Goal: Task Accomplishment & Management: Complete application form

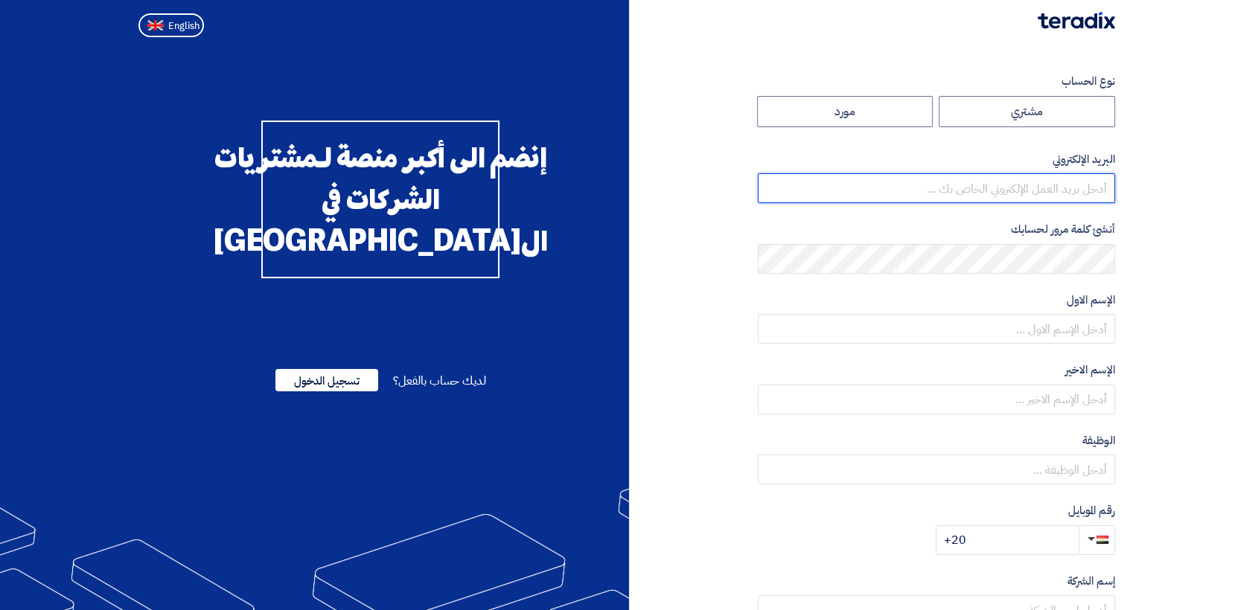
click at [1001, 191] on input "email" at bounding box center [936, 188] width 357 height 30
click at [957, 155] on label "البريد الإلكتروني" at bounding box center [936, 159] width 357 height 17
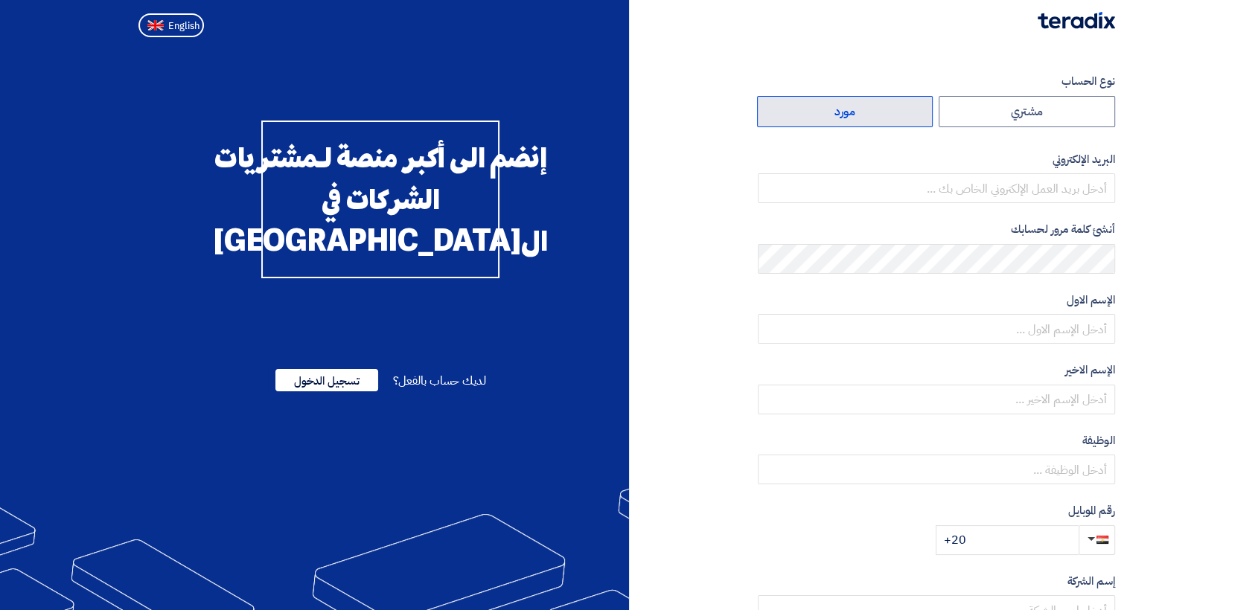
click at [856, 118] on label "مورد" at bounding box center [845, 111] width 176 height 31
click at [856, 118] on input "مورد" at bounding box center [845, 112] width 175 height 30
radio input "true"
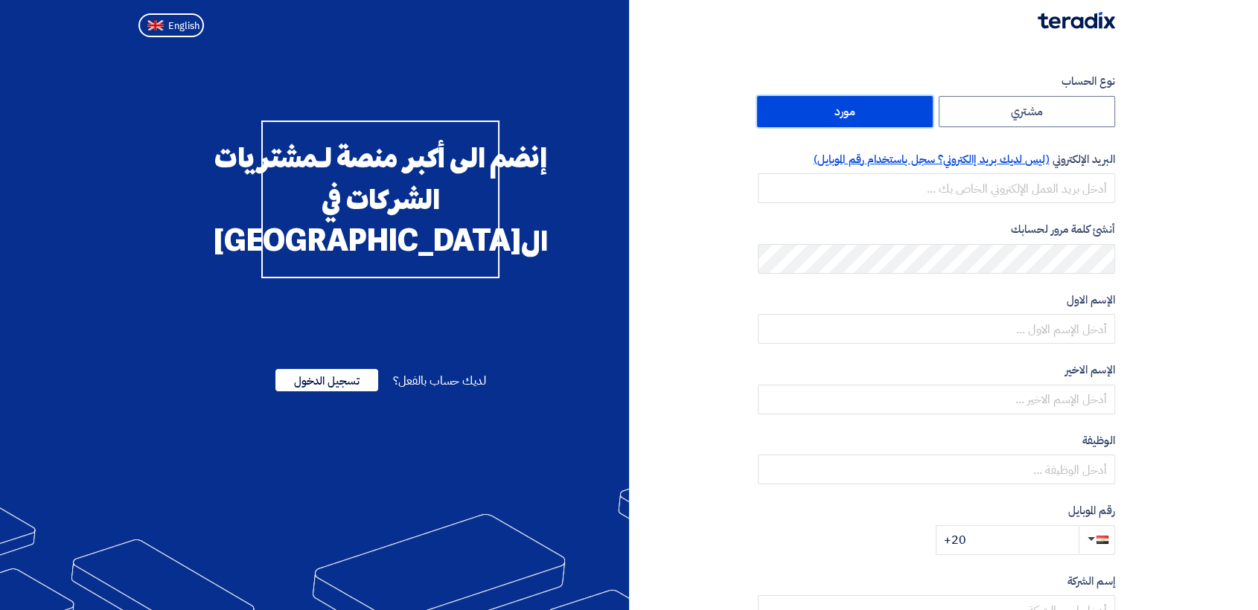
click at [874, 158] on span "(ليس لديك بريد إالكتروني؟ سجل باستخدام رقم الموبايل)" at bounding box center [932, 159] width 236 height 16
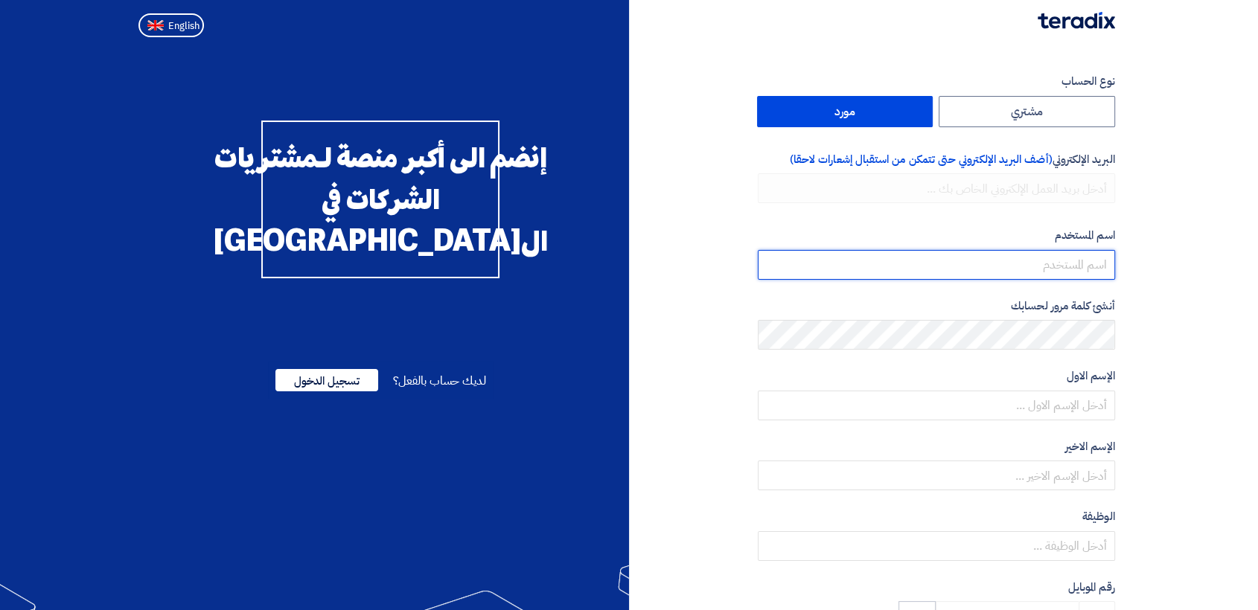
click at [1072, 259] on input "userName" at bounding box center [936, 265] width 357 height 30
click at [1143, 264] on section "نوع الحساب مشتري مورد البريد الإلكتروني (أضف البريد الإلكتروني حتى تتمكن من است…" at bounding box center [629, 468] width 1258 height 850
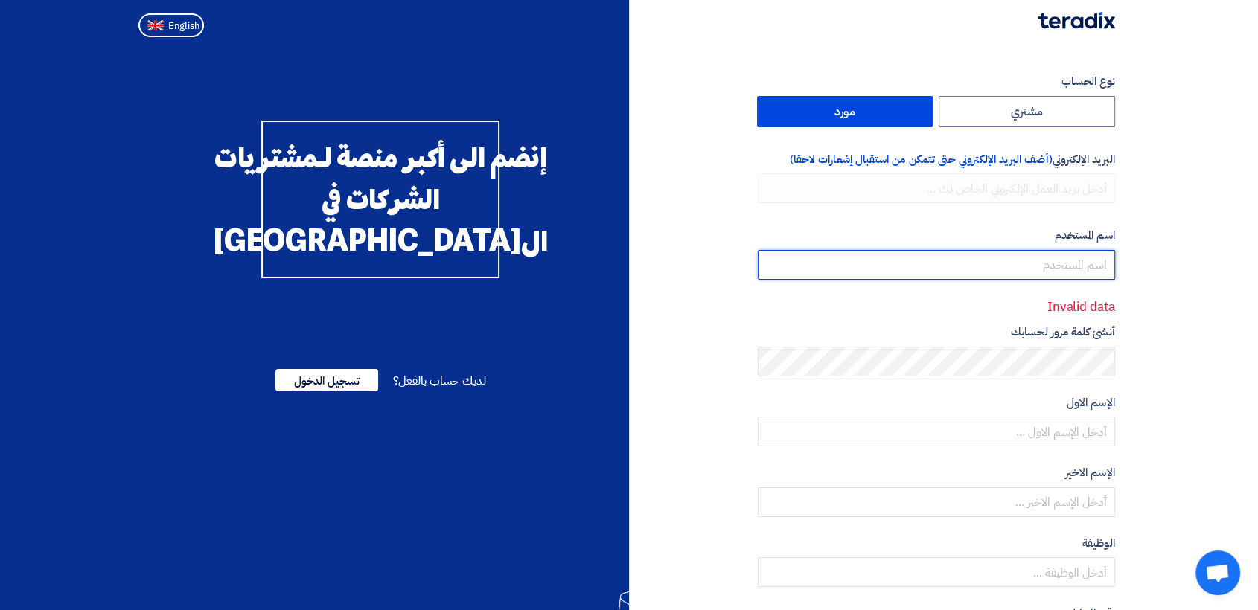
click at [1005, 268] on input "userName" at bounding box center [936, 265] width 357 height 30
click at [1178, 269] on section "نوع الحساب مشتري مورد البريد الإلكتروني (أضف البريد الإلكتروني حتى تتمكن من است…" at bounding box center [629, 481] width 1258 height 876
